Goal: Information Seeking & Learning: Learn about a topic

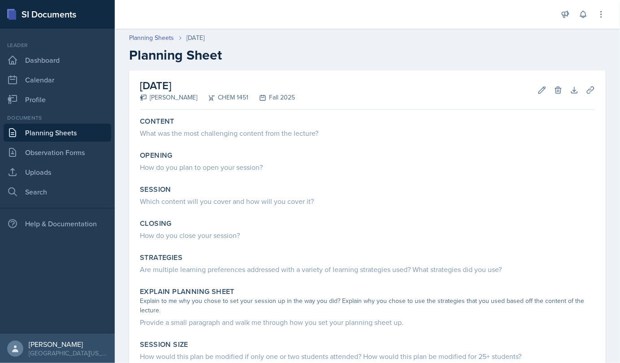
click at [192, 133] on div "What was the most challenging content from the lecture?" at bounding box center [367, 133] width 455 height 11
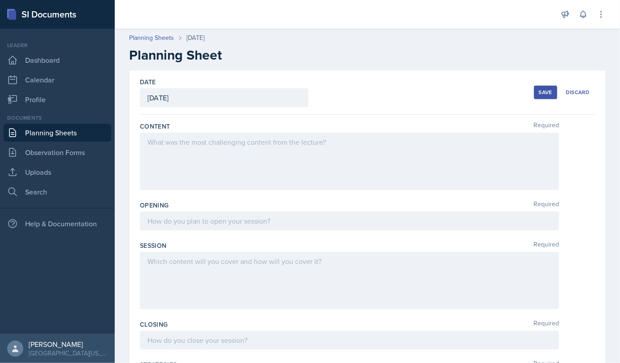
click at [178, 148] on div at bounding box center [349, 161] width 419 height 57
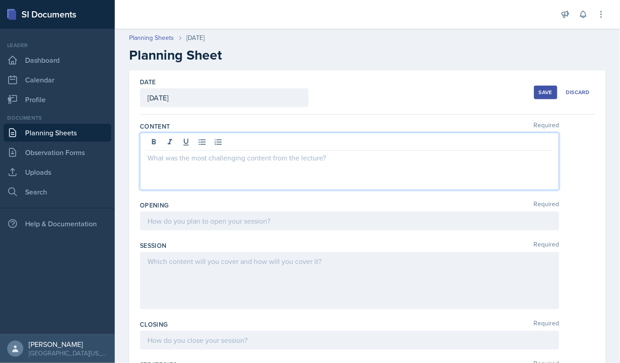
click at [161, 162] on p at bounding box center [349, 157] width 404 height 11
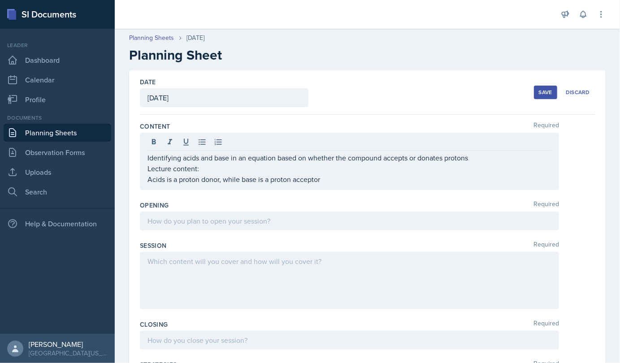
click at [149, 180] on div "Identifying acids and base in an equation based on whether the compound accepts…" at bounding box center [349, 161] width 419 height 57
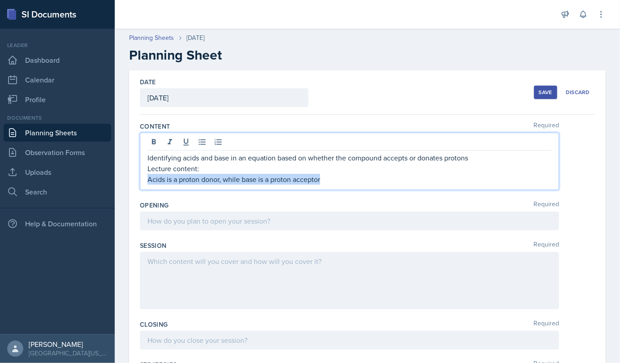
drag, startPoint x: 149, startPoint y: 180, endPoint x: 324, endPoint y: 178, distance: 175.2
click at [324, 178] on p "Acids is a proton donor, while base is a proton acceptor" at bounding box center [349, 179] width 404 height 11
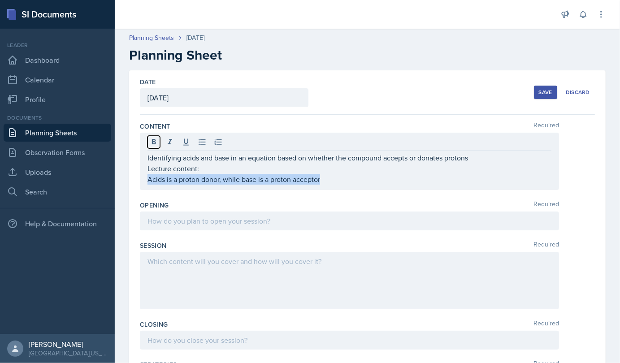
click at [152, 141] on icon at bounding box center [154, 141] width 4 height 5
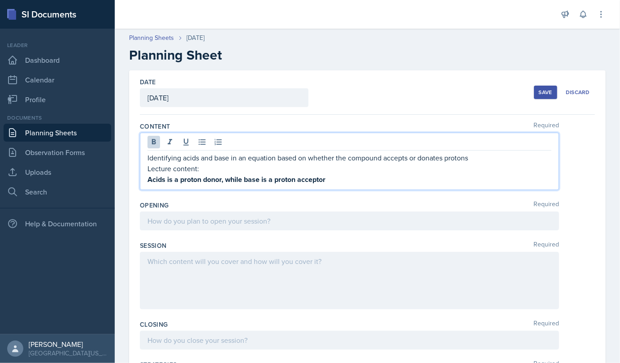
click at [325, 183] on strong "Acids is a proton donor, while base is a proton acceptor" at bounding box center [236, 179] width 178 height 10
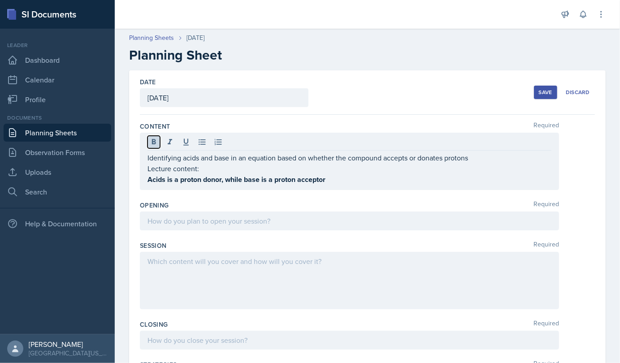
click at [152, 138] on icon at bounding box center [153, 142] width 9 height 9
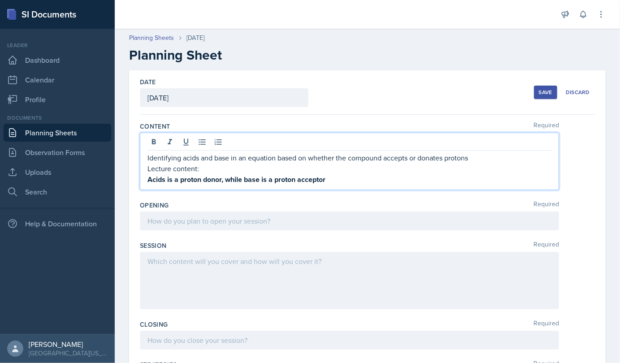
click at [477, 159] on p "Identifying acids and base in an equation based on whether the compound accepts…" at bounding box center [349, 157] width 404 height 11
click at [327, 180] on p "Acids is a proton donor, while base is a proton acceptor" at bounding box center [349, 179] width 404 height 11
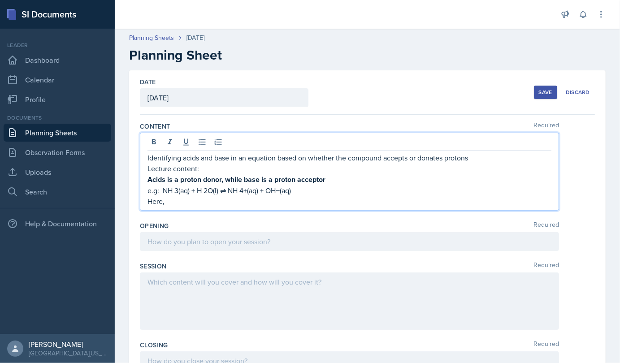
click at [206, 190] on p "e.g: NH 3(aq) + H 2O(l) ⇌ NH 4+(aq) + OH−(aq)" at bounding box center [349, 190] width 404 height 11
click at [174, 189] on p "e.g: NH 3(aq) + H2O(l) ⇌ NH 4+(aq) + OH−(aq)" at bounding box center [349, 190] width 404 height 11
click at [172, 203] on p "Here," at bounding box center [349, 201] width 404 height 11
click at [236, 189] on p "e.g: NH3(aq) + H2O(l) ⇌ NH 4+(aq) + OH−(aq)" at bounding box center [349, 190] width 404 height 11
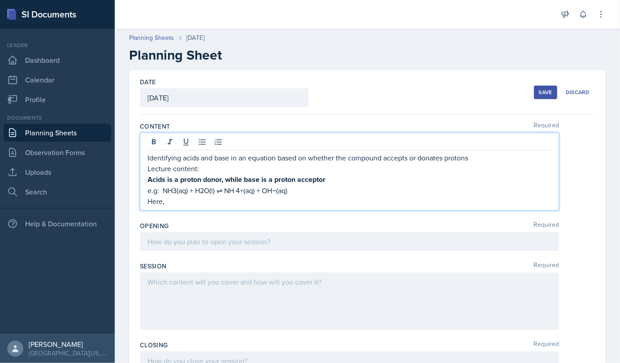
click at [239, 190] on p "e.g: NH3(aq) + H2O(l) ⇌ NH 4+(aq) + OH−(aq)" at bounding box center [349, 190] width 404 height 11
click at [238, 190] on p "e.g: NH3(aq) + H2O(l) ⇌ NH 4+(aq) + OH−(aq)" at bounding box center [349, 190] width 404 height 11
click at [172, 203] on p "Here," at bounding box center [349, 201] width 404 height 11
